Goal: Task Accomplishment & Management: Complete application form

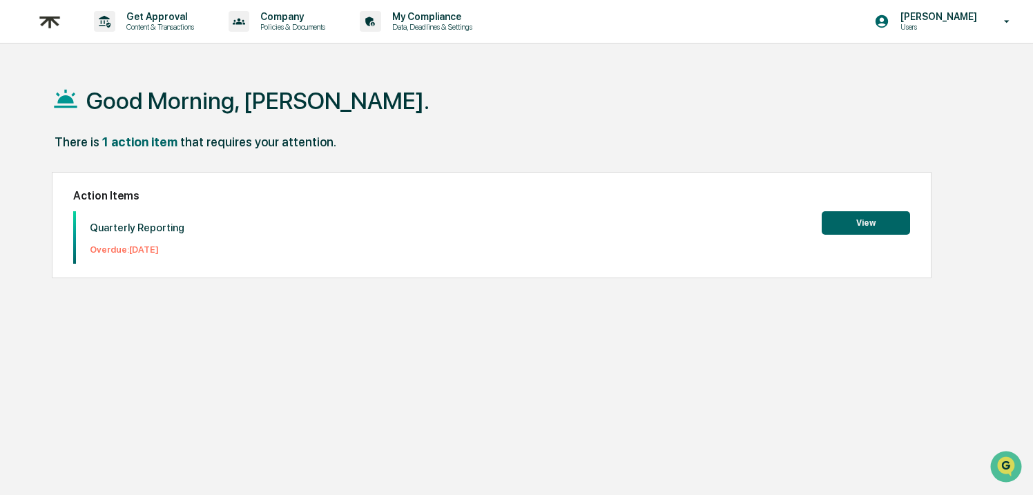
click at [852, 222] on button "View" at bounding box center [866, 222] width 88 height 23
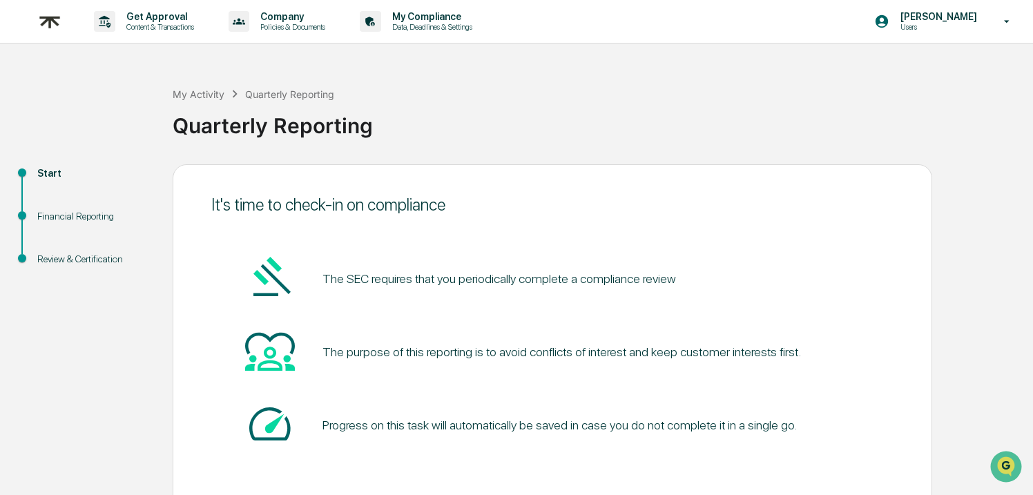
scroll to position [61, 0]
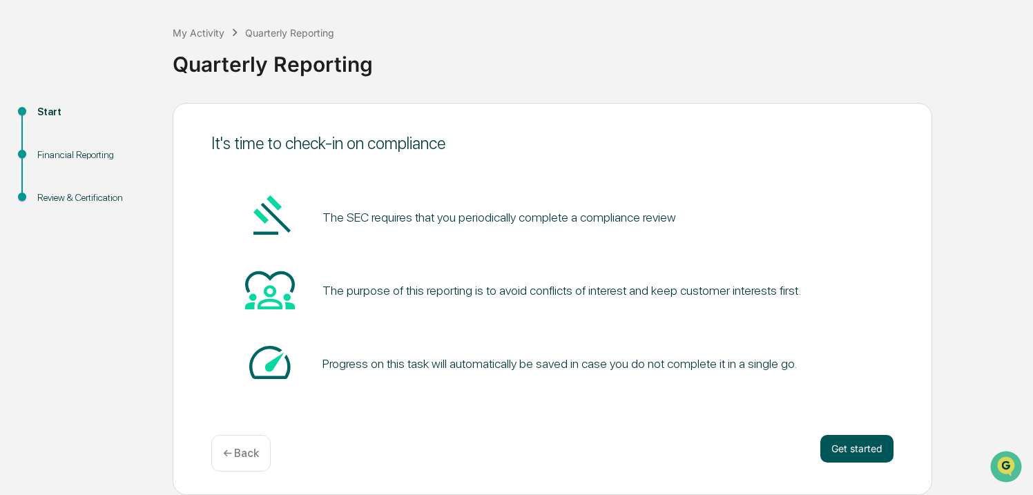
click at [847, 441] on button "Get started" at bounding box center [856, 449] width 73 height 28
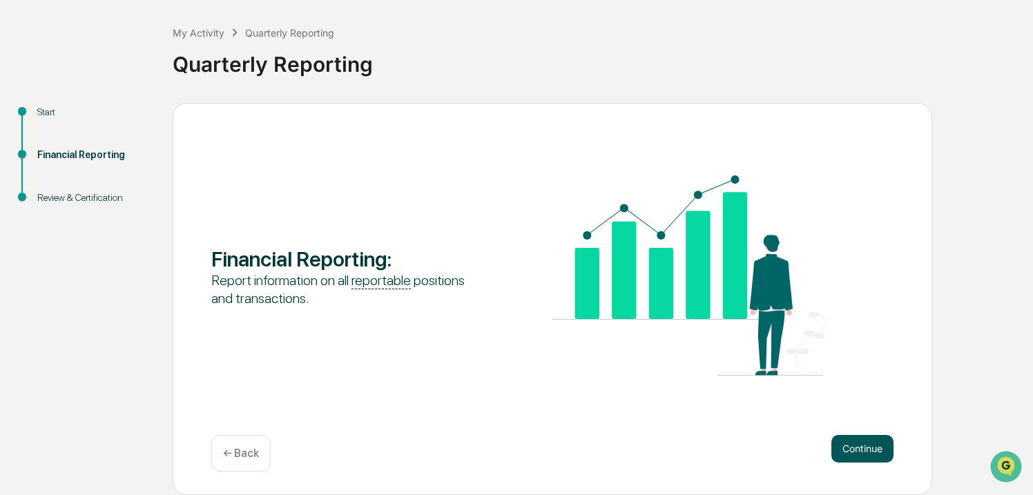
click at [869, 445] on button "Continue" at bounding box center [863, 449] width 62 height 28
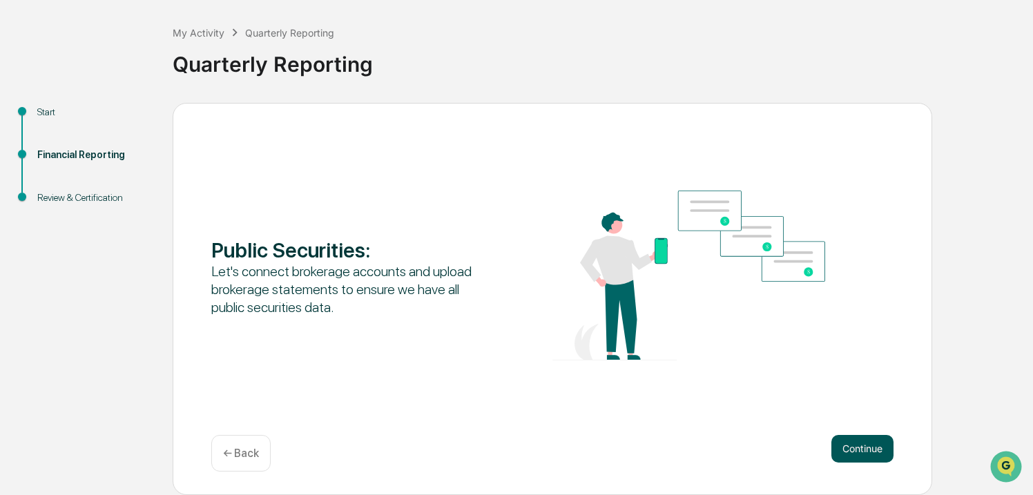
click at [856, 457] on button "Continue" at bounding box center [863, 449] width 62 height 28
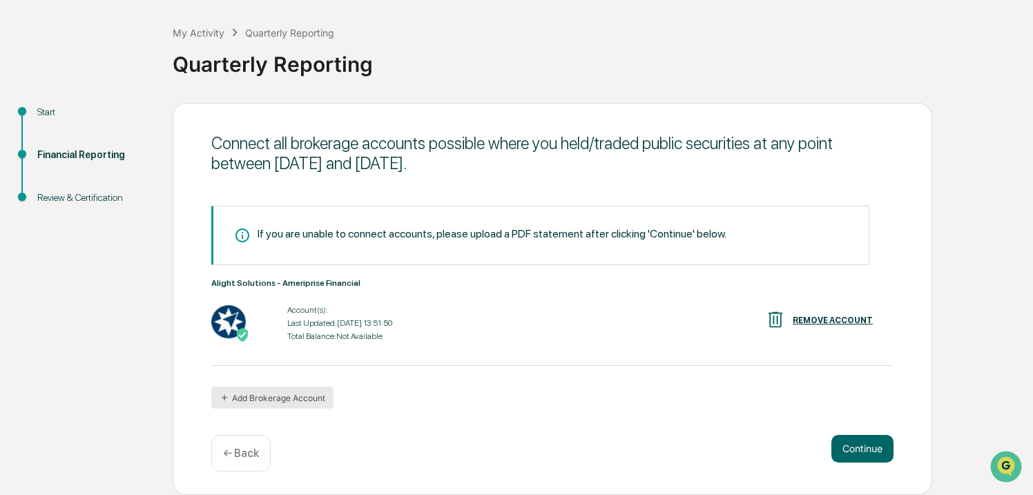
click at [291, 401] on button "Add Brokerage Account" at bounding box center [272, 398] width 122 height 22
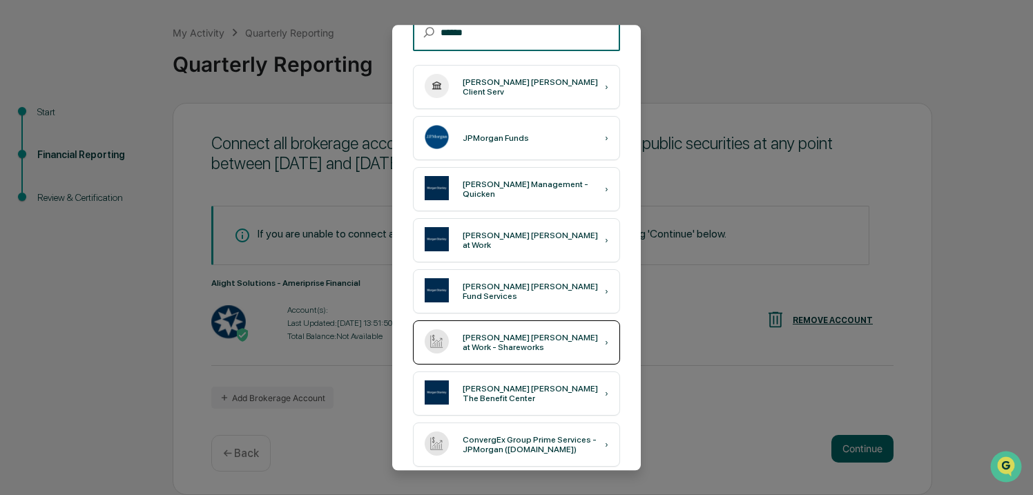
scroll to position [107, 0]
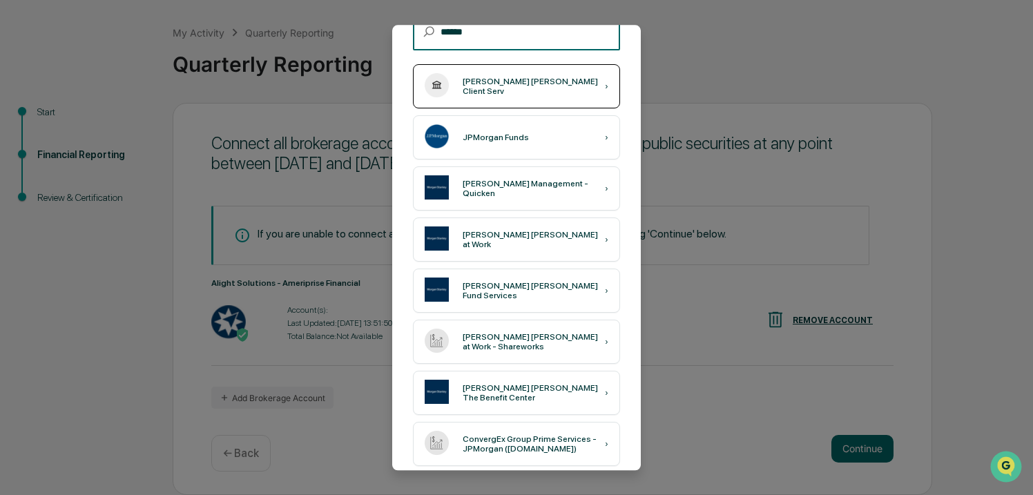
type input "******"
click at [553, 92] on div "[PERSON_NAME] [PERSON_NAME] Client Serv ›" at bounding box center [516, 86] width 207 height 44
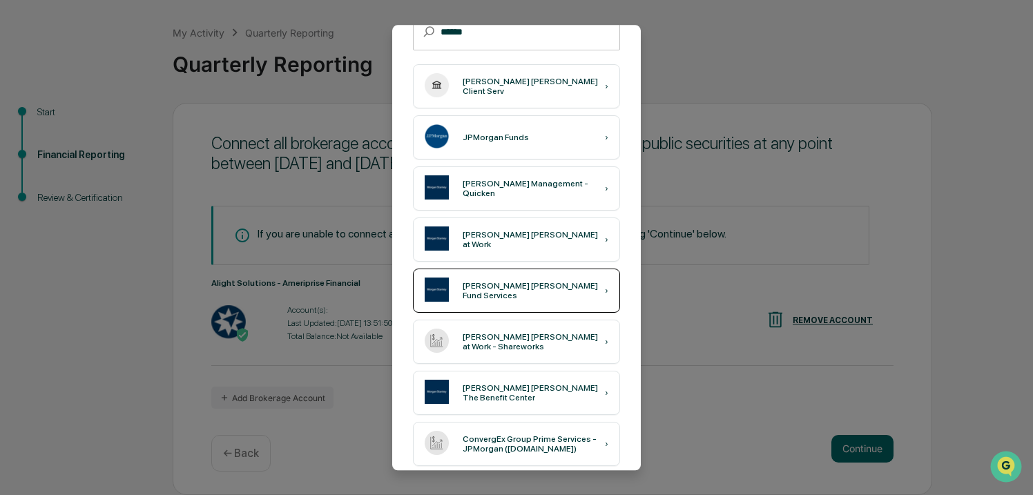
scroll to position [0, 0]
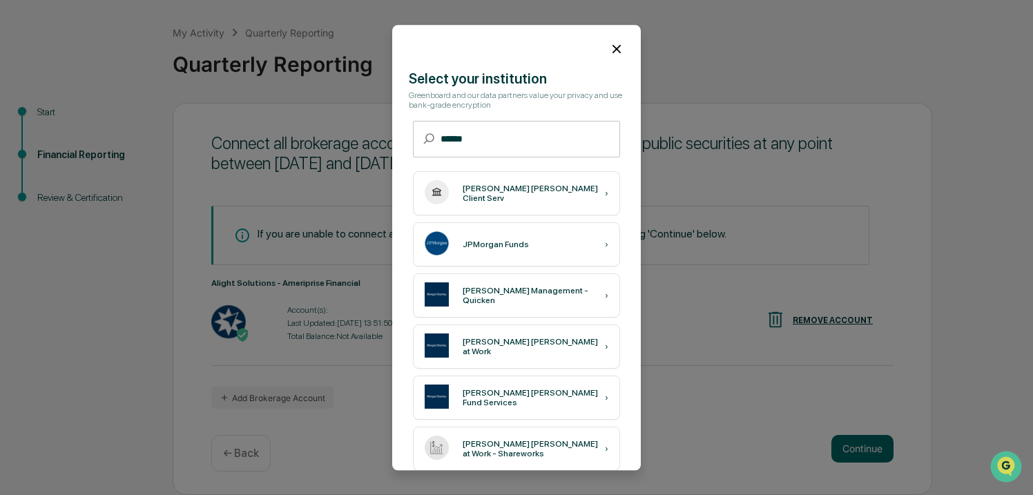
click at [622, 43] on icon at bounding box center [616, 48] width 15 height 15
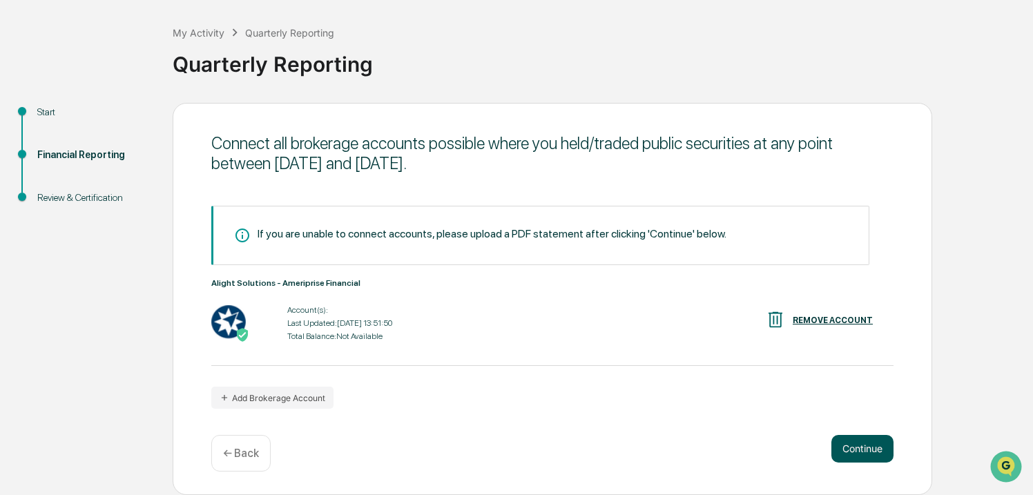
click at [872, 447] on button "Continue" at bounding box center [863, 449] width 62 height 28
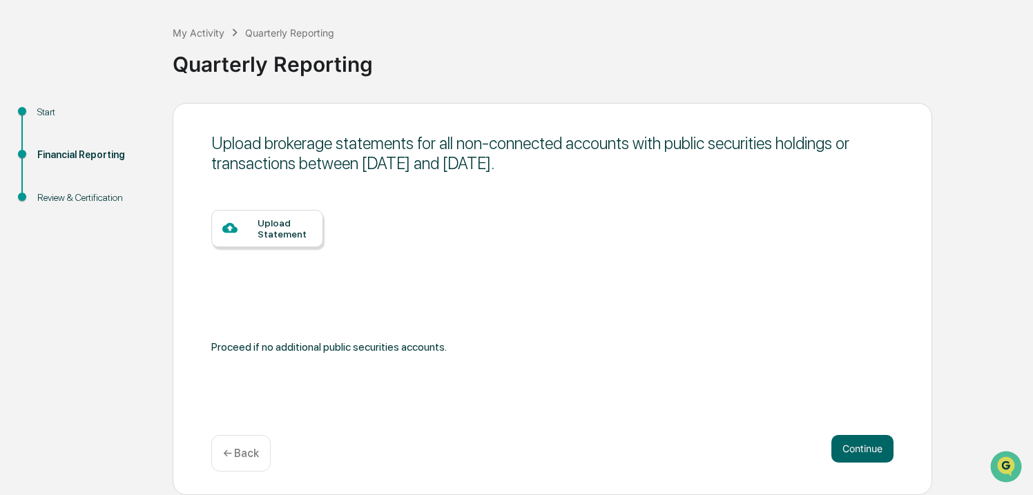
click at [272, 233] on div "Upload Statement" at bounding box center [285, 229] width 55 height 22
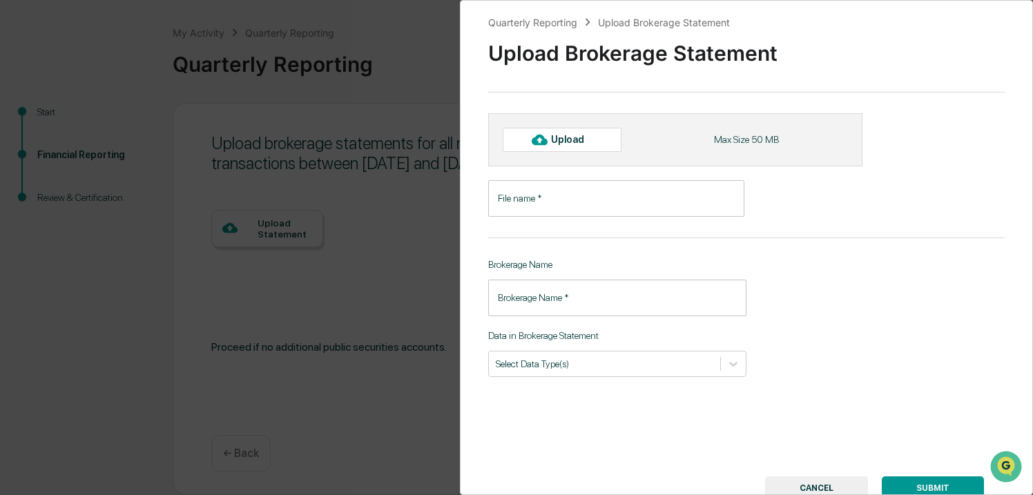
click at [570, 201] on input "File name   *" at bounding box center [616, 198] width 256 height 37
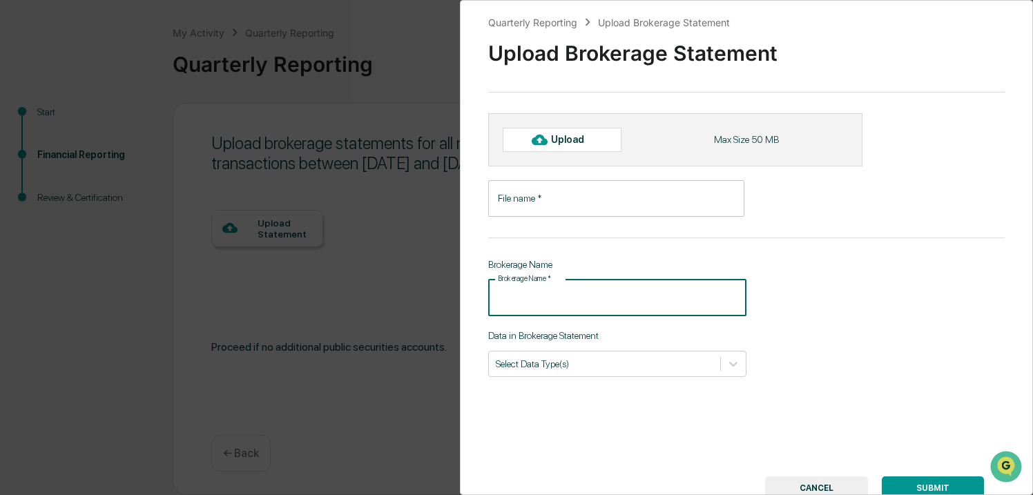
click at [561, 298] on input "Brokerage Name   *" at bounding box center [617, 298] width 258 height 37
type input "**********"
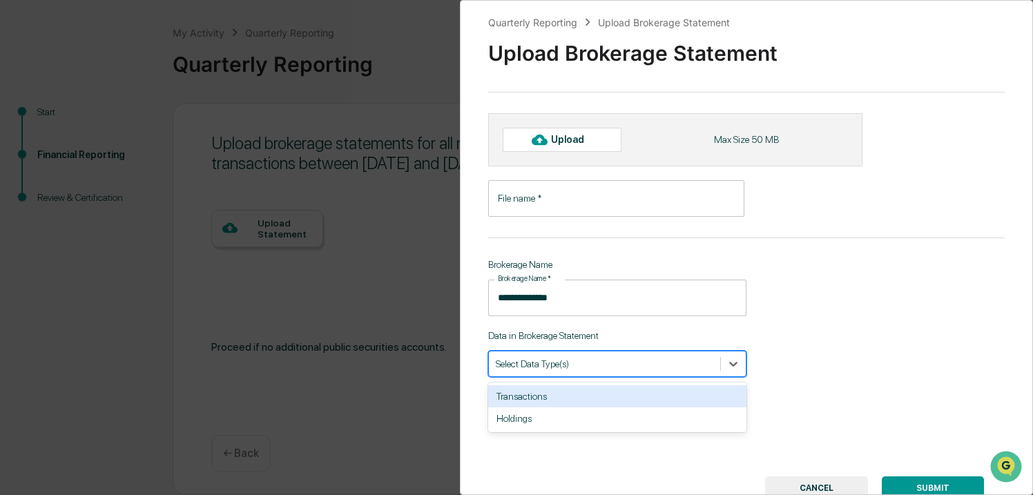
click at [639, 363] on div at bounding box center [605, 363] width 218 height 13
click at [601, 405] on div "Transactions" at bounding box center [617, 396] width 258 height 22
click at [617, 403] on div "Holdings" at bounding box center [617, 396] width 258 height 22
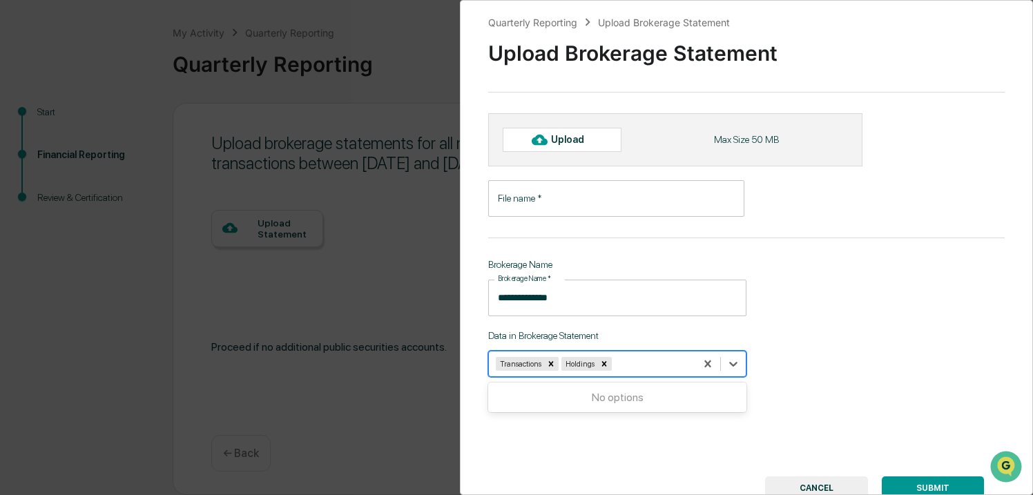
click at [826, 280] on div "**********" at bounding box center [746, 247] width 573 height 495
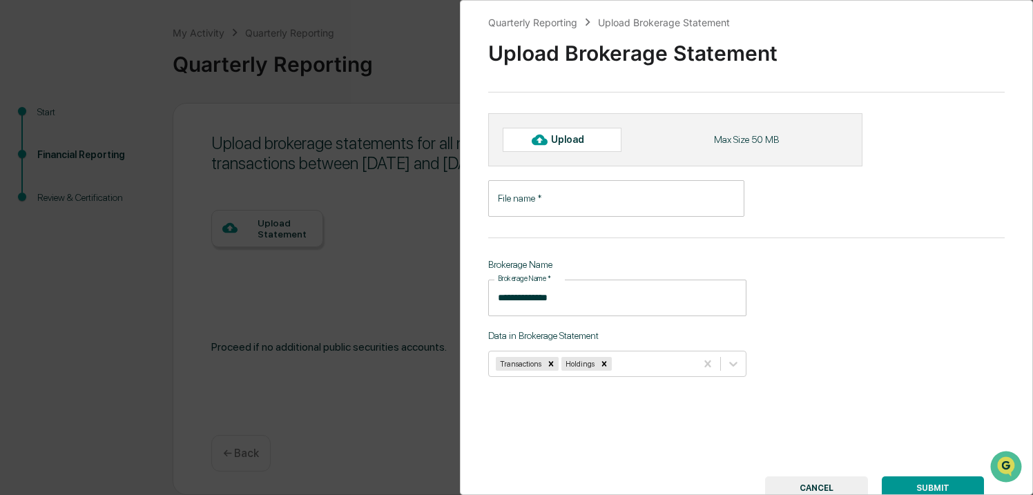
click at [562, 137] on div "Upload" at bounding box center [573, 139] width 45 height 11
type input "**********"
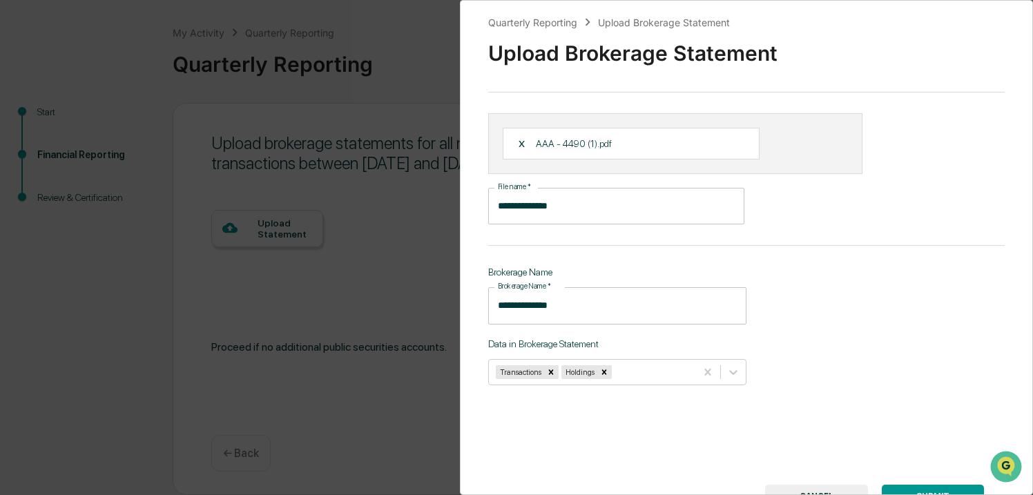
scroll to position [56, 0]
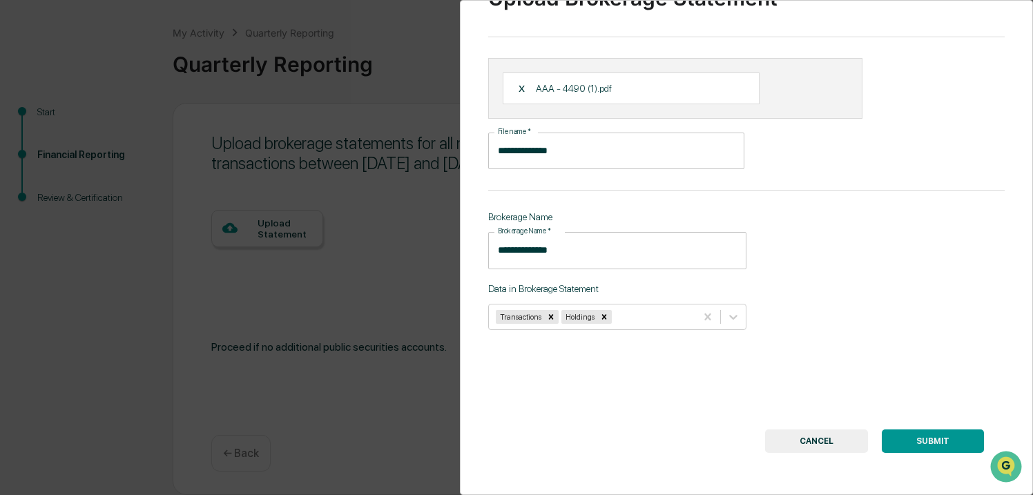
click at [911, 435] on button "SUBMIT" at bounding box center [933, 441] width 102 height 23
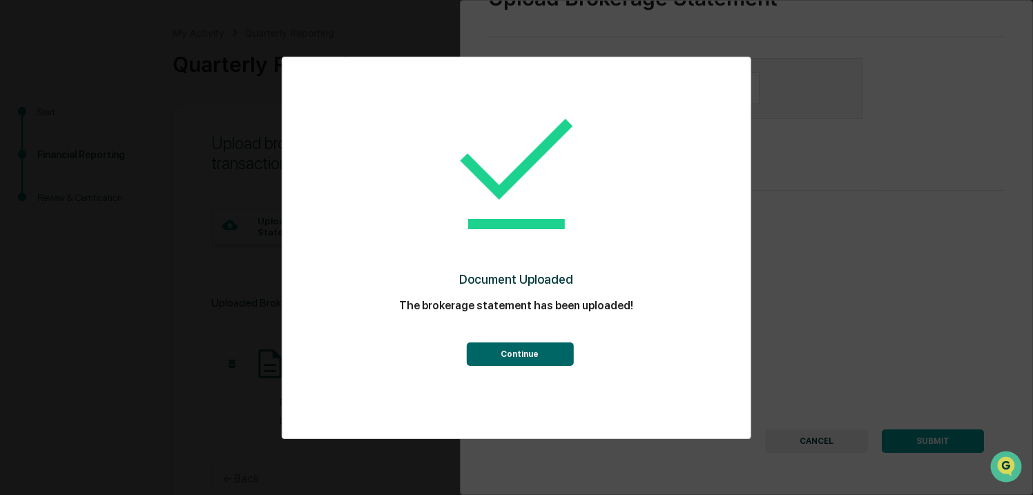
click at [506, 353] on button "Continue" at bounding box center [519, 354] width 107 height 23
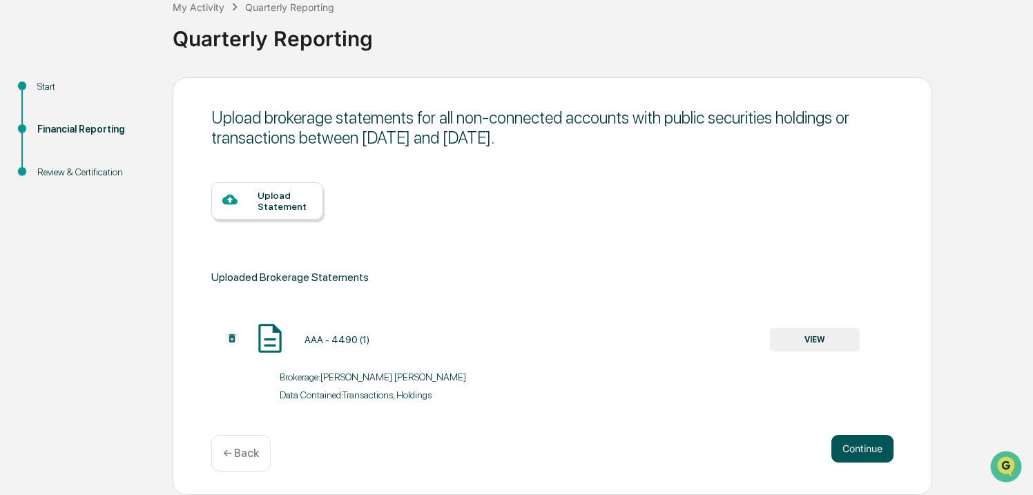
click at [865, 436] on button "Continue" at bounding box center [863, 449] width 62 height 28
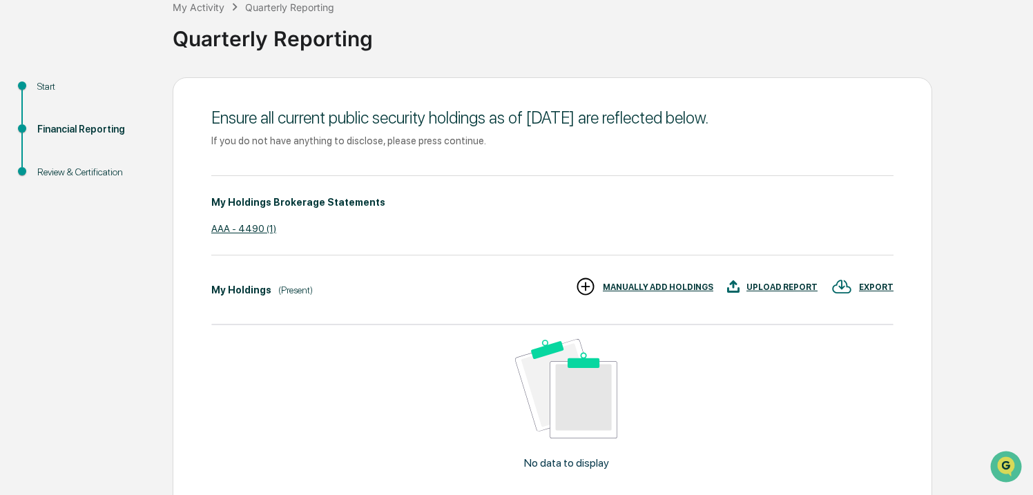
scroll to position [207, 0]
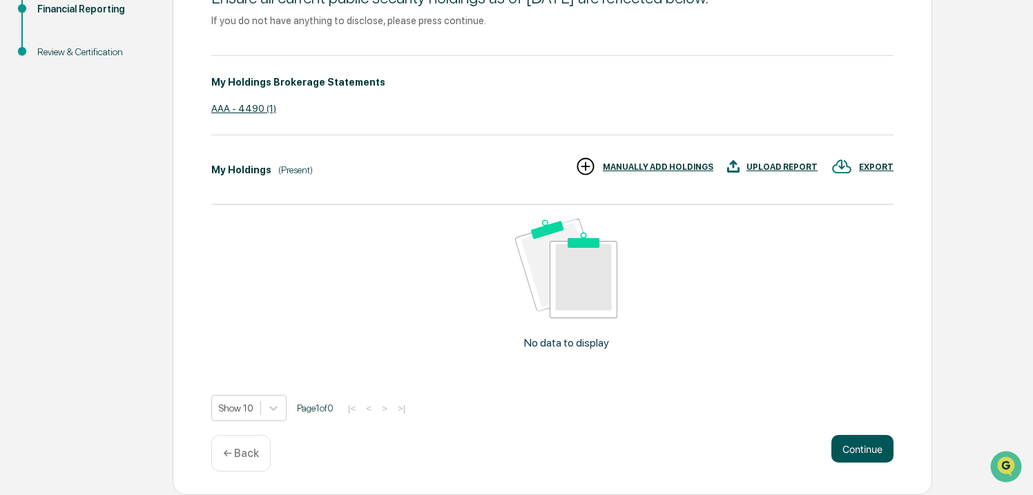
click at [867, 448] on button "Continue" at bounding box center [863, 449] width 62 height 28
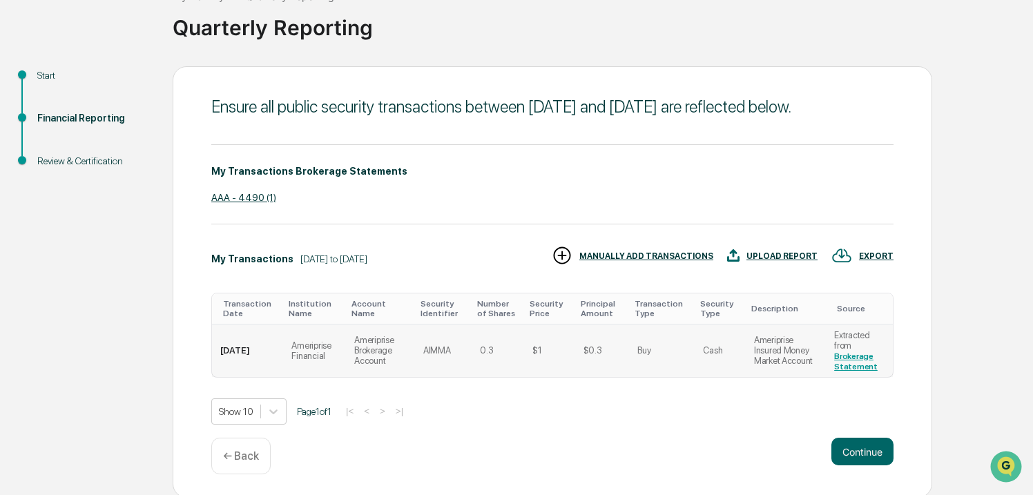
scroll to position [121, 0]
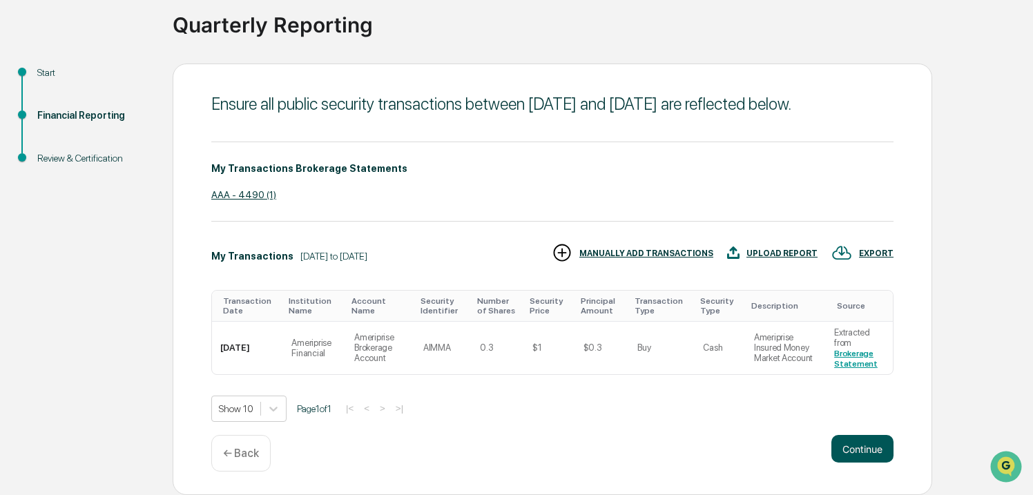
click at [852, 454] on button "Continue" at bounding box center [863, 449] width 62 height 28
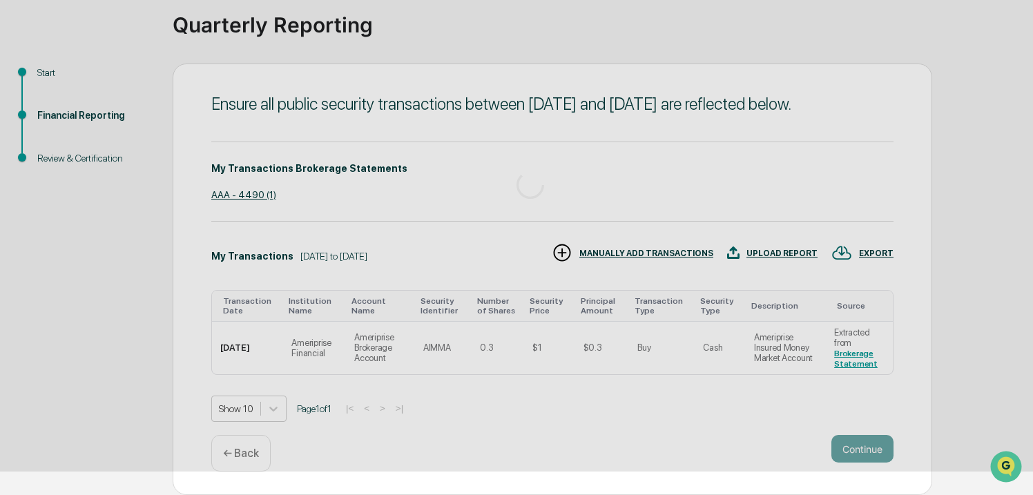
scroll to position [105, 0]
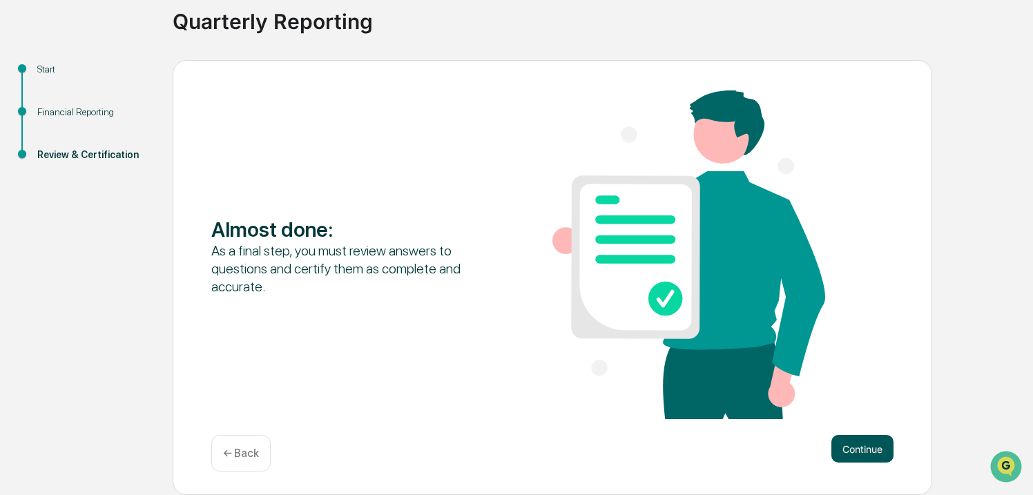
click at [872, 457] on button "Continue" at bounding box center [863, 449] width 62 height 28
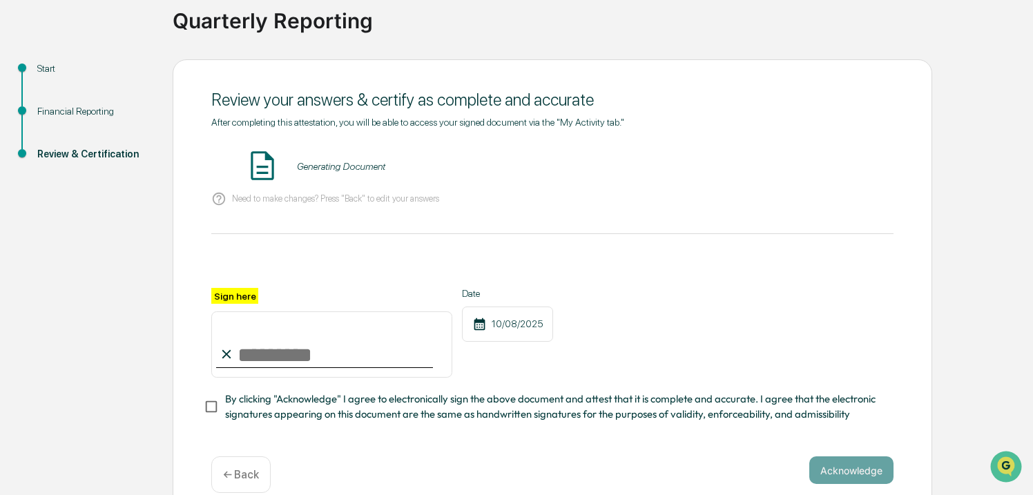
scroll to position [126, 0]
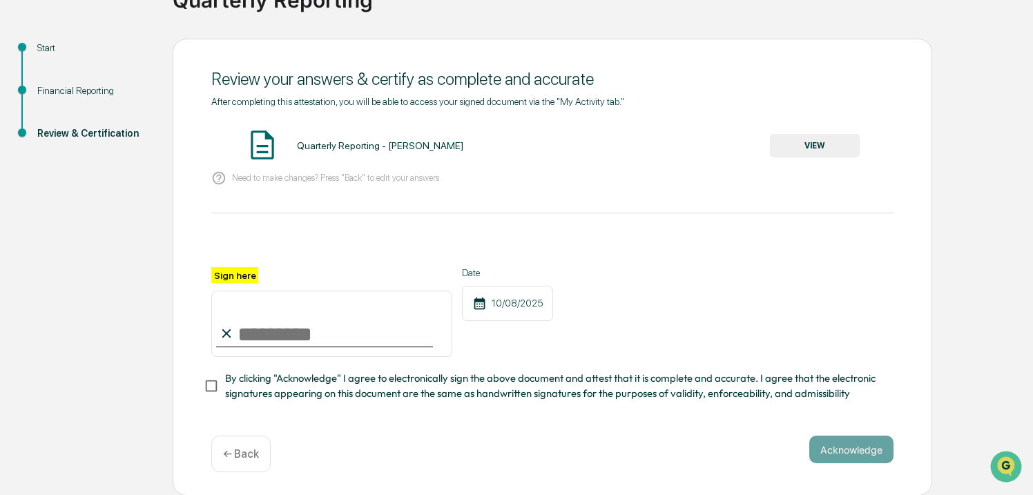
click at [263, 320] on input "Sign here" at bounding box center [331, 324] width 241 height 66
type input "**********"
click at [850, 456] on button "Acknowledge" at bounding box center [851, 450] width 84 height 28
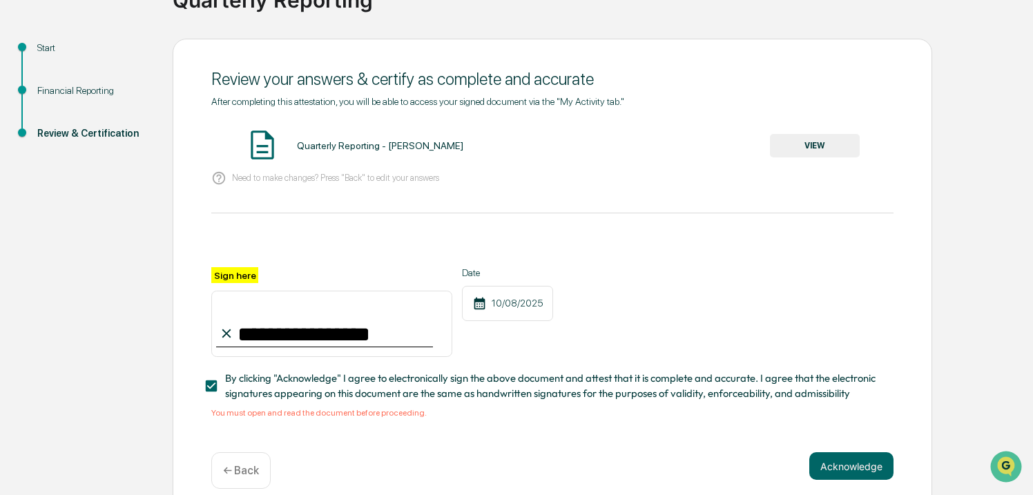
click at [831, 151] on button "VIEW" at bounding box center [815, 145] width 90 height 23
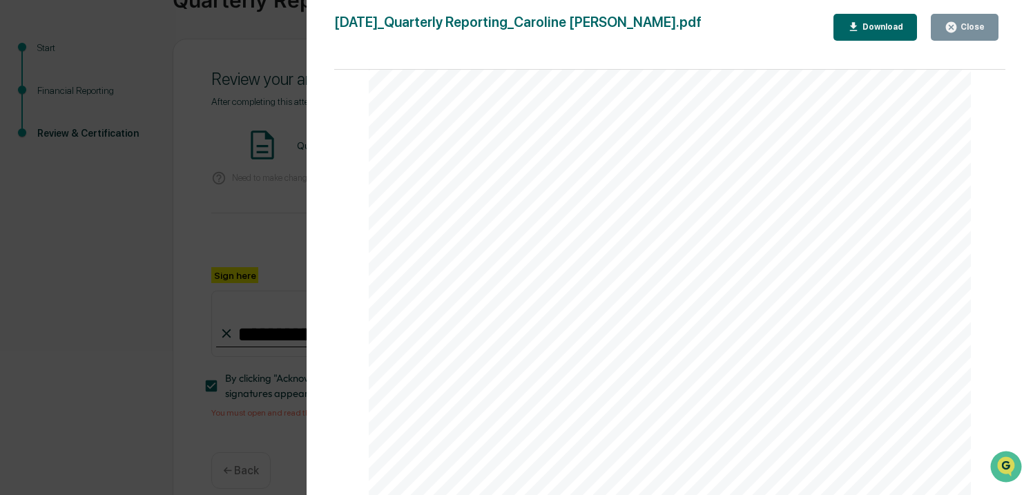
scroll to position [3714, 0]
click at [107, 204] on div "Version History [DATE] 01:09 PM [PERSON_NAME] [DATE]_Quarterly [PERSON_NAME].pd…" at bounding box center [516, 247] width 1033 height 495
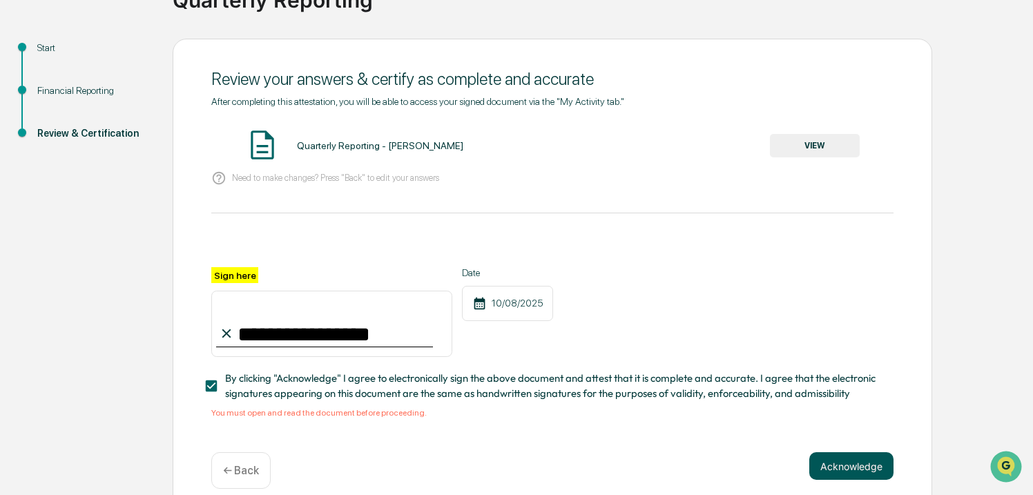
click at [872, 465] on button "Acknowledge" at bounding box center [851, 466] width 84 height 28
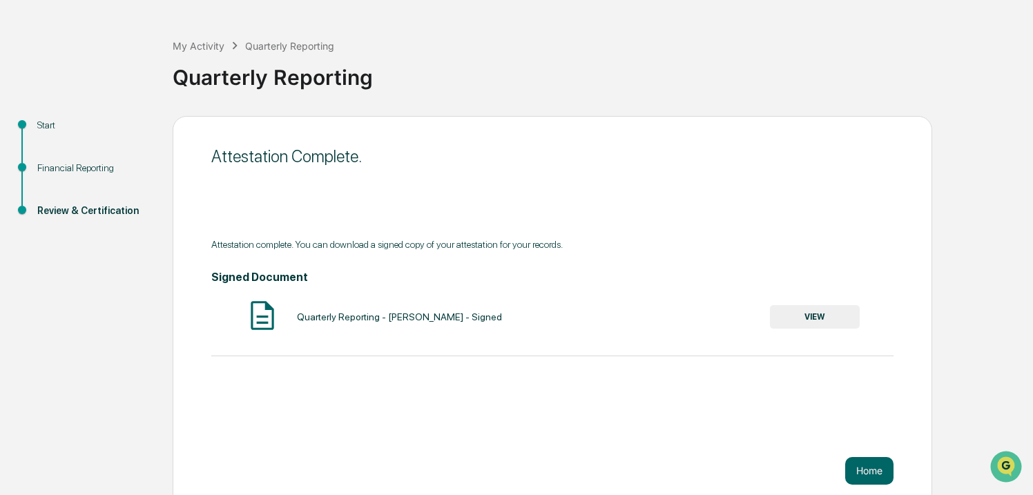
scroll to position [61, 0]
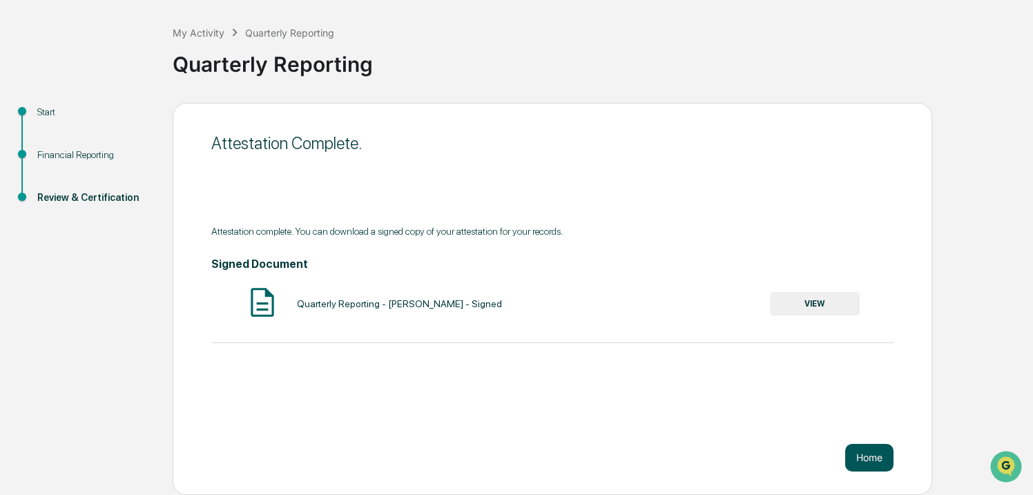
click at [870, 466] on button "Home" at bounding box center [869, 458] width 48 height 28
